Goal: Information Seeking & Learning: Learn about a topic

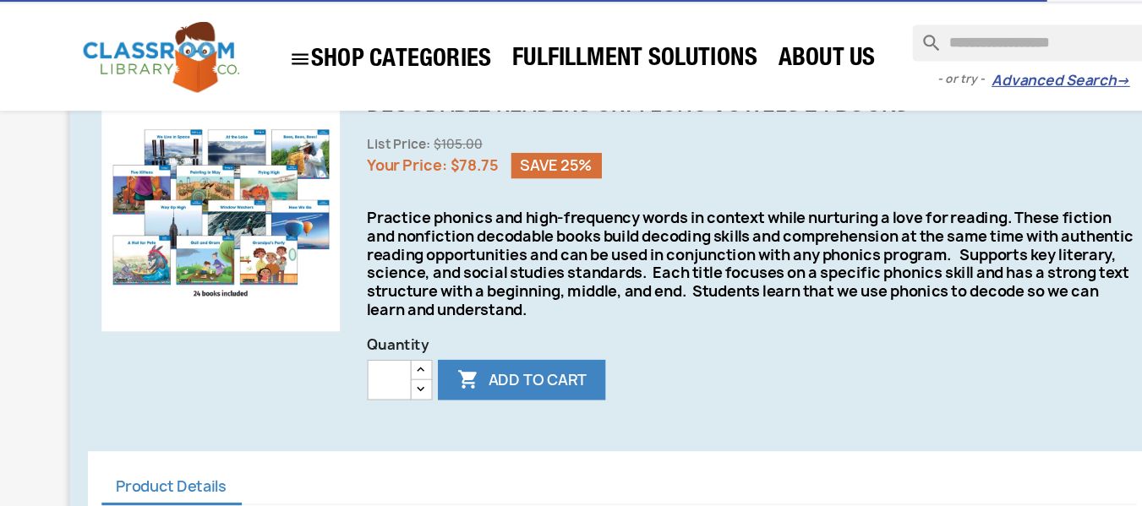
scroll to position [487, 0]
drag, startPoint x: 221, startPoint y: 423, endPoint x: 288, endPoint y: 361, distance: 90.9
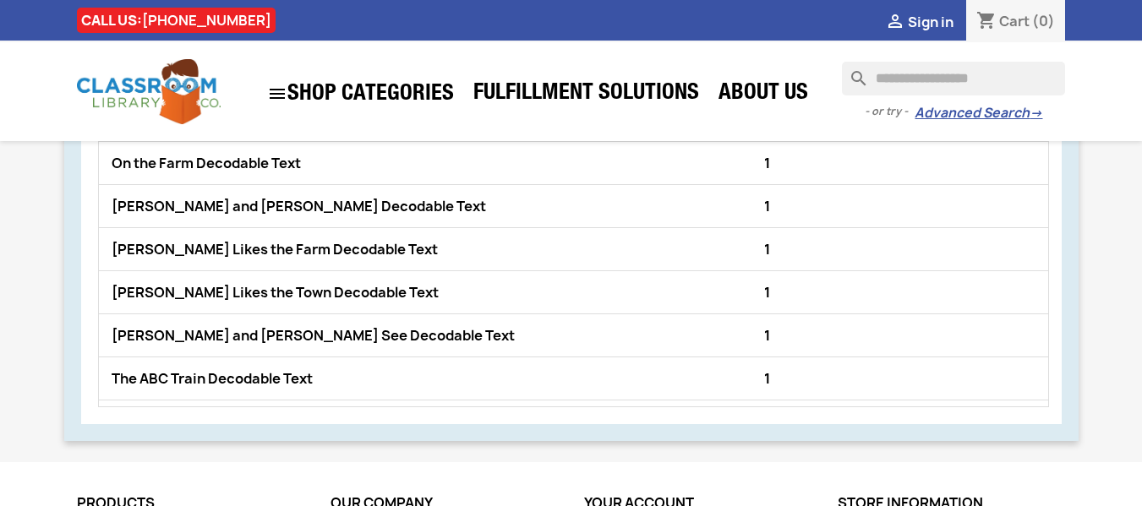
scroll to position [1601, 0]
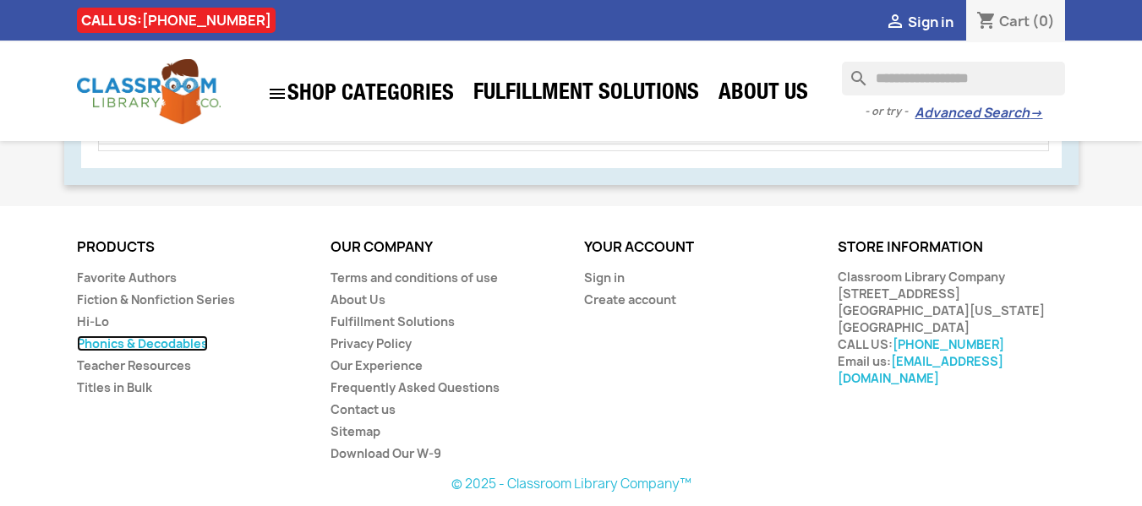
click at [128, 345] on link "Phonics & Decodables" at bounding box center [142, 344] width 131 height 16
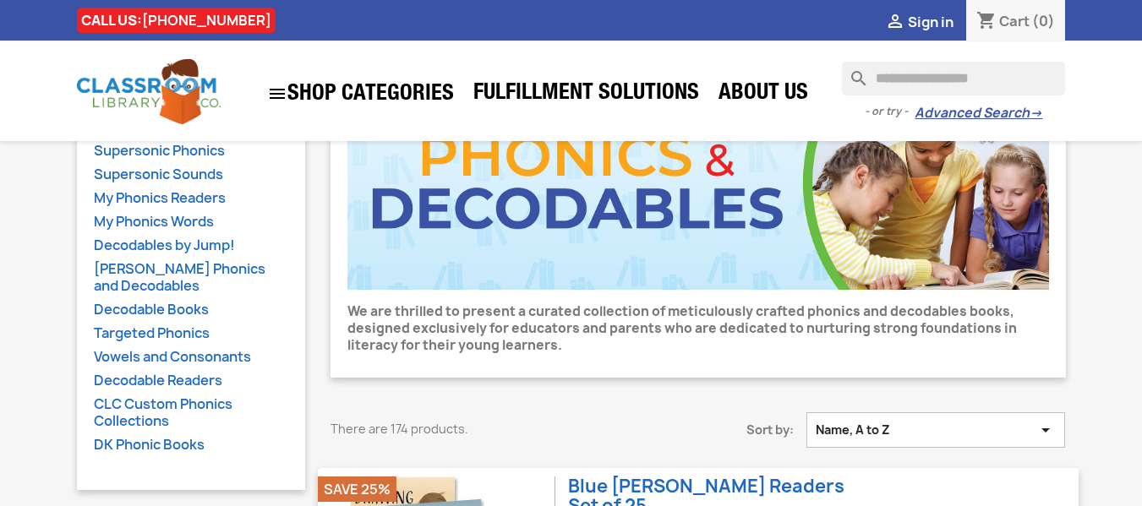
scroll to position [135, 0]
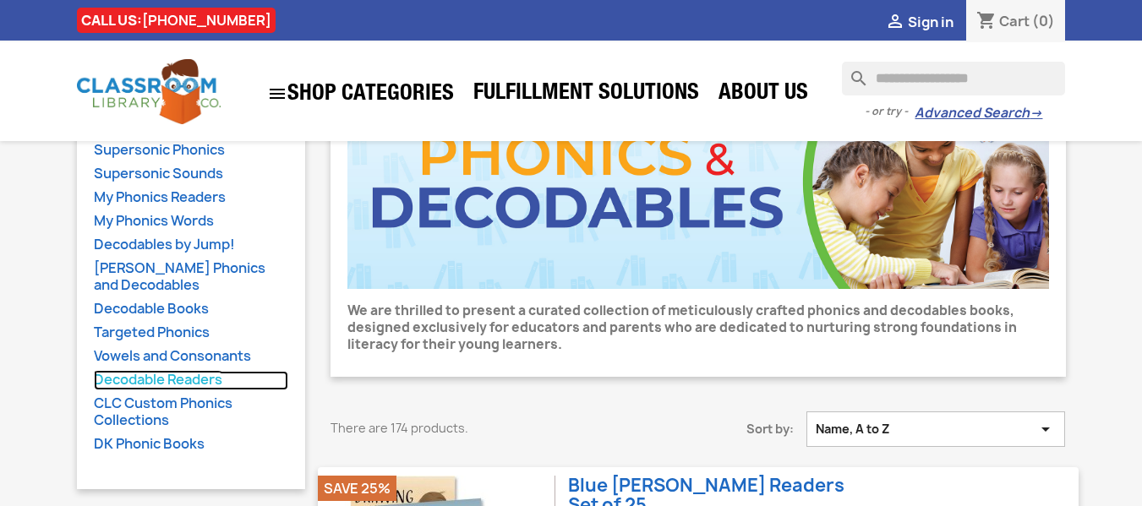
click at [153, 374] on link "Decodable Readers" at bounding box center [191, 380] width 194 height 19
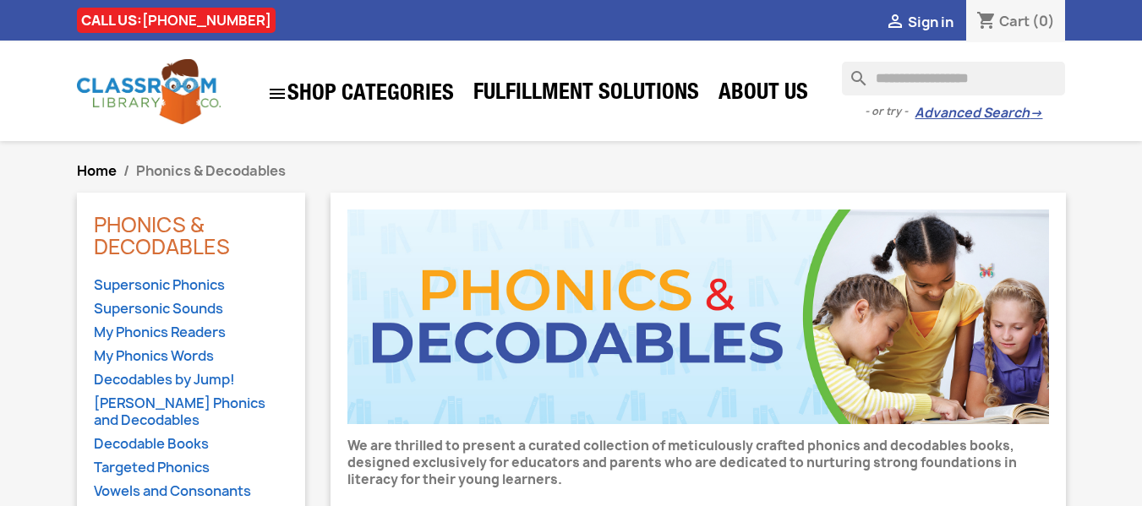
scroll to position [135, 0]
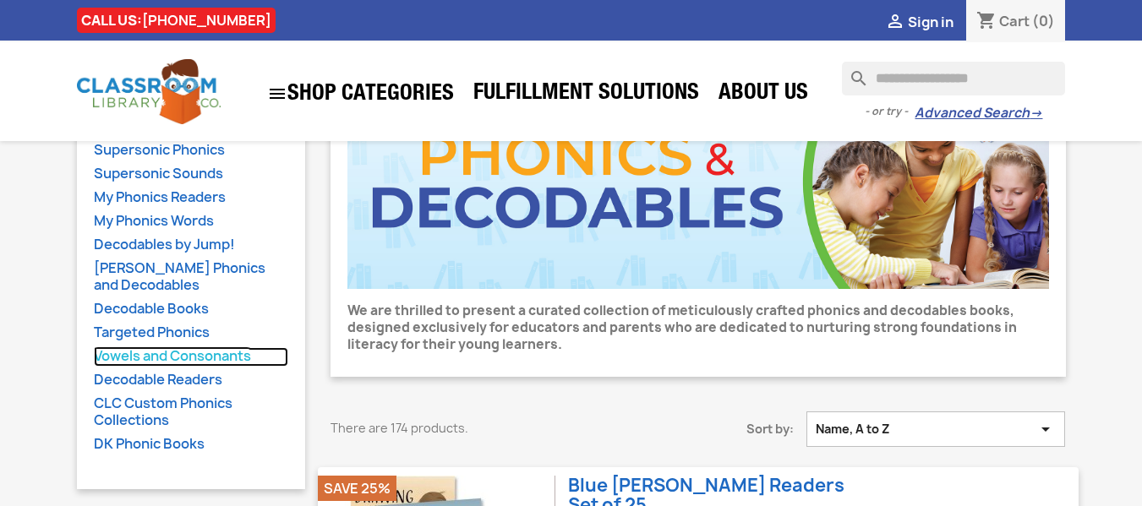
click at [164, 357] on link "Vowels and Consonants" at bounding box center [191, 356] width 194 height 19
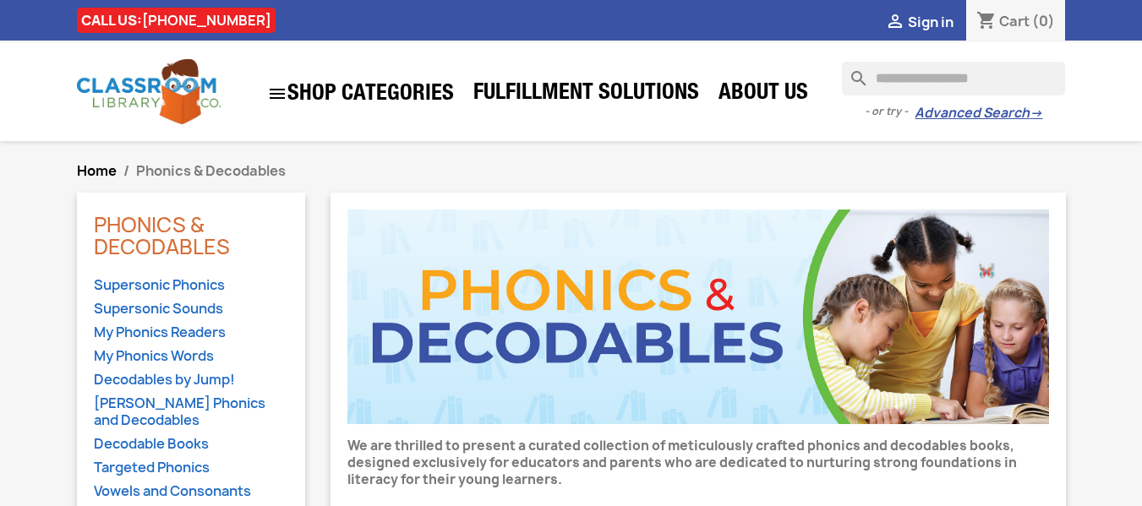
scroll to position [135, 0]
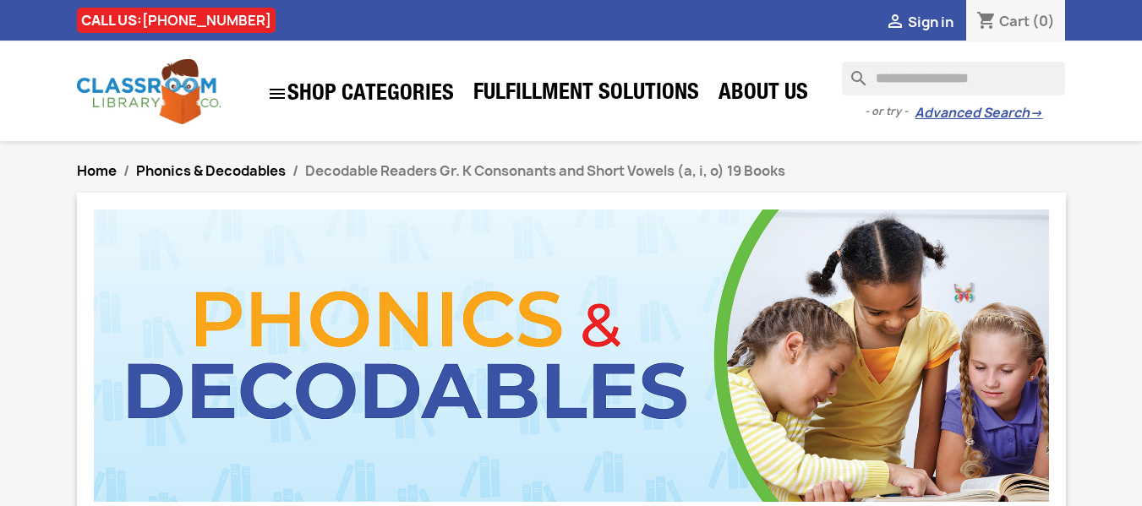
scroll to position [1601, 0]
